Goal: Task Accomplishment & Management: Use online tool/utility

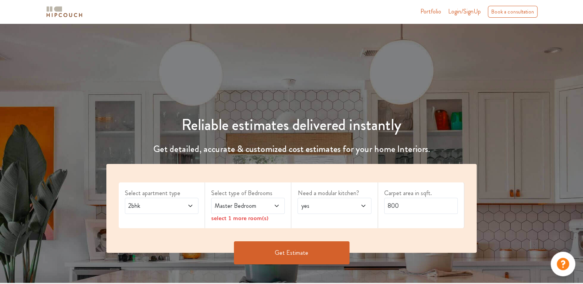
click at [187, 206] on span at bounding box center [185, 206] width 17 height 9
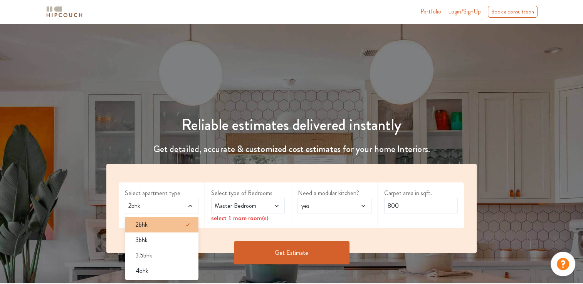
click at [174, 228] on div "2bhk" at bounding box center [164, 225] width 69 height 9
click at [283, 204] on div "Master Bedroom" at bounding box center [248, 206] width 74 height 16
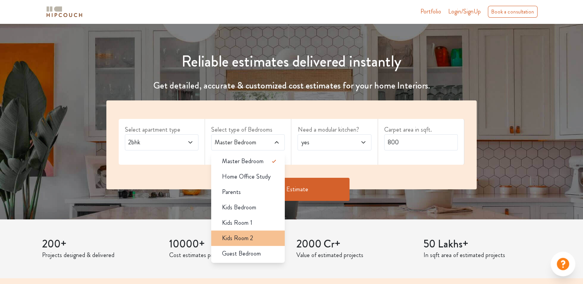
scroll to position [77, 0]
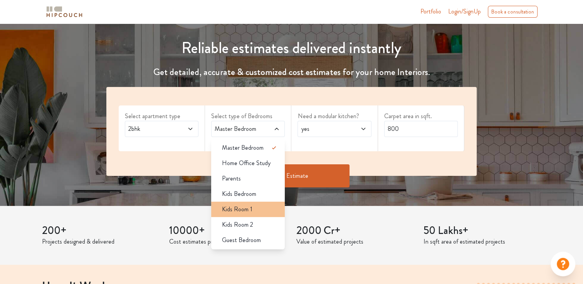
click at [258, 208] on div "Kids Room 1" at bounding box center [250, 209] width 69 height 9
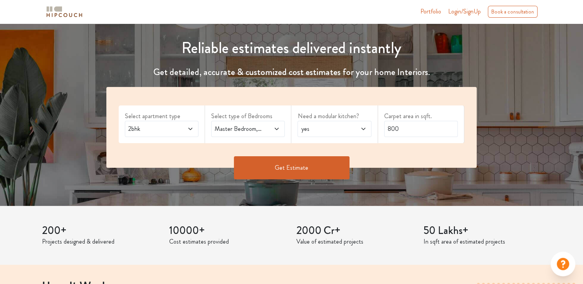
click at [274, 131] on icon at bounding box center [277, 129] width 6 height 6
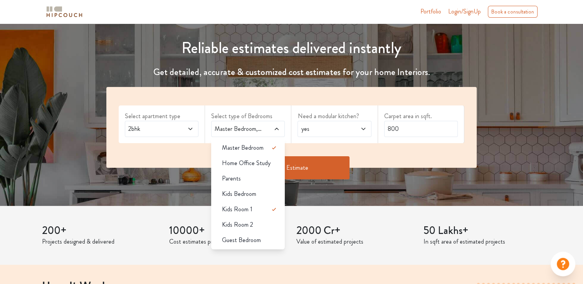
click at [369, 163] on div "Get Estimate" at bounding box center [292, 168] width 380 height 23
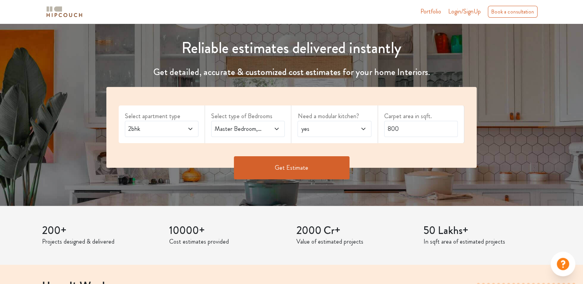
click at [276, 127] on icon at bounding box center [277, 129] width 6 height 6
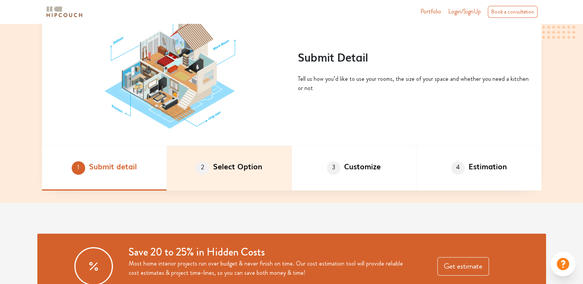
scroll to position [385, 0]
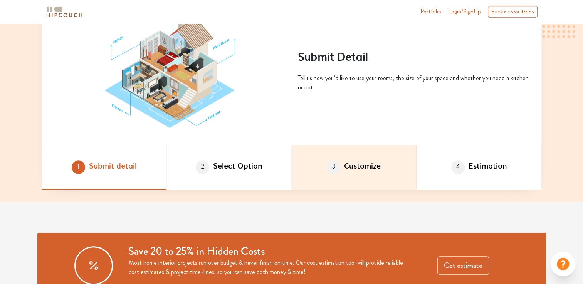
click at [359, 175] on li "3 Customize" at bounding box center [354, 167] width 125 height 45
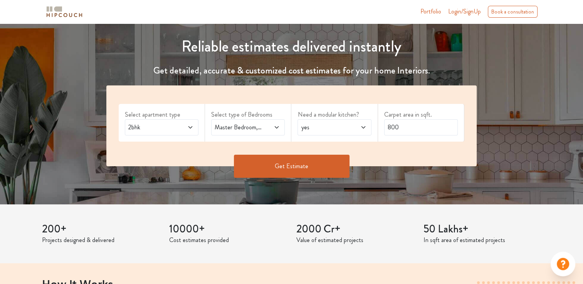
scroll to position [39, 0]
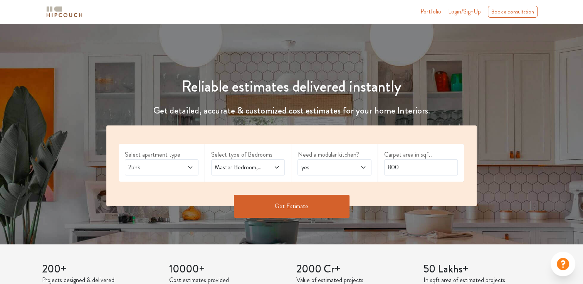
click at [243, 164] on span "Master Bedroom,Kids Room 1" at bounding box center [238, 167] width 50 height 9
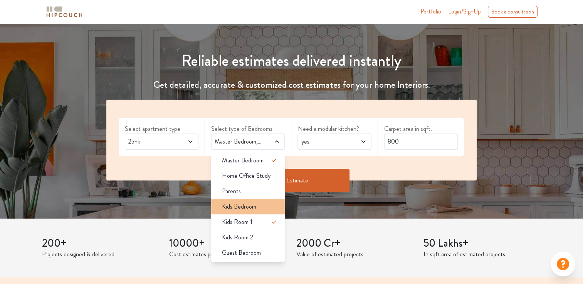
scroll to position [77, 0]
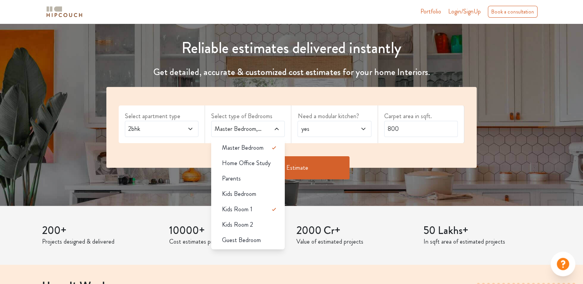
click at [348, 127] on span "yes" at bounding box center [325, 129] width 50 height 9
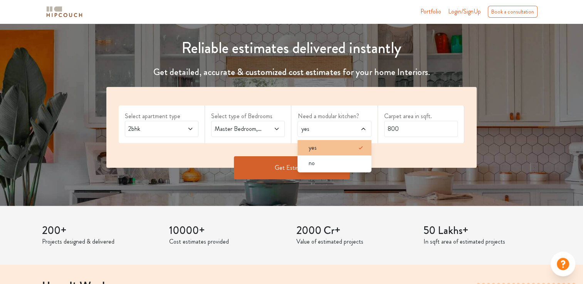
click at [350, 143] on div "yes" at bounding box center [336, 147] width 69 height 9
click at [356, 140] on span at bounding box center [363, 147] width 15 height 15
